Goal: Transaction & Acquisition: Subscribe to service/newsletter

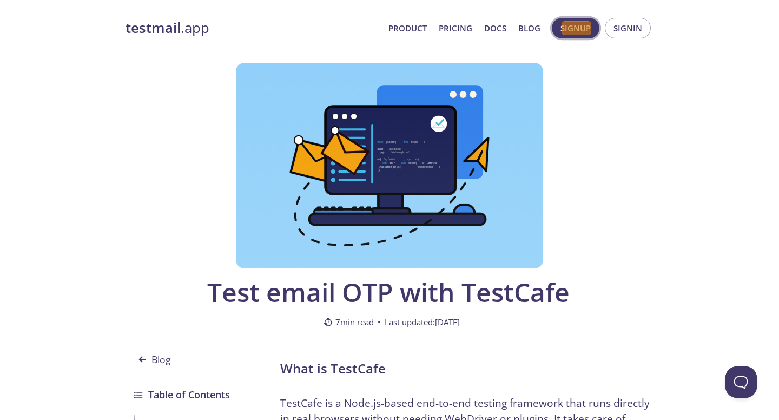
click at [576, 28] on span "Signup" at bounding box center [576, 28] width 30 height 14
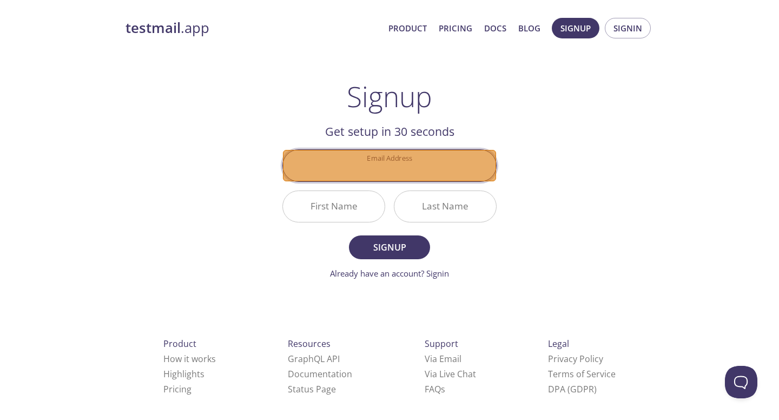
click at [388, 164] on input "Email Address" at bounding box center [389, 165] width 213 height 31
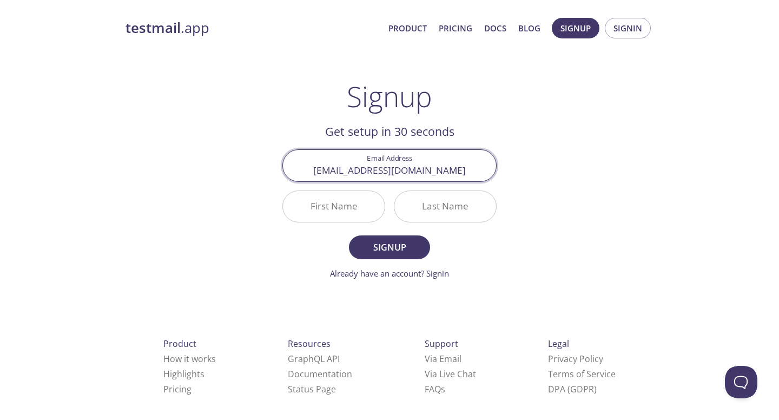
scroll to position [0, 47]
type input "[EMAIL_ADDRESS][DOMAIN_NAME]"
click at [330, 215] on input "First Name" at bounding box center [334, 206] width 102 height 31
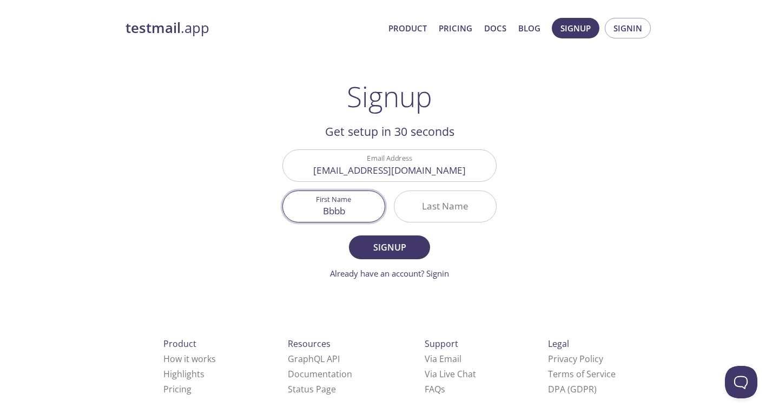
type input "Bbbb"
click at [419, 204] on input "Last Name" at bounding box center [446, 206] width 102 height 31
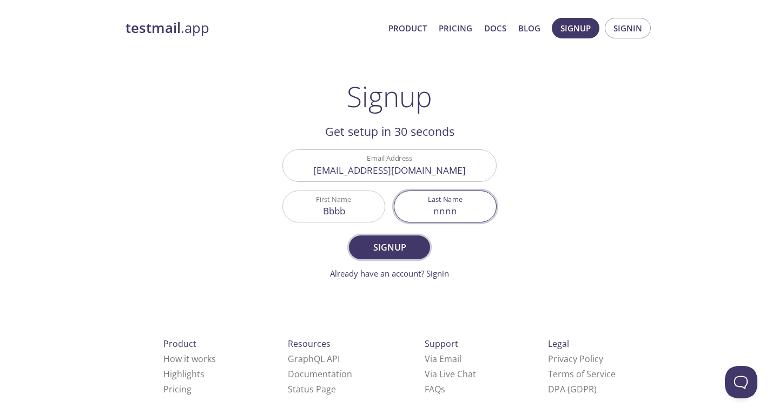
type input "nnnn"
click at [389, 247] on span "Signup" at bounding box center [389, 247] width 57 height 15
